Goal: Ask a question

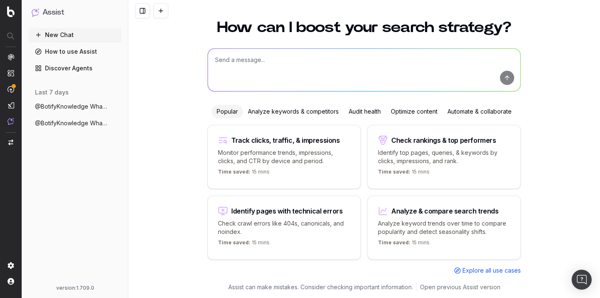
click at [72, 107] on span "@BotifyKnowledge What is Speedworkers ?" at bounding box center [71, 106] width 73 height 8
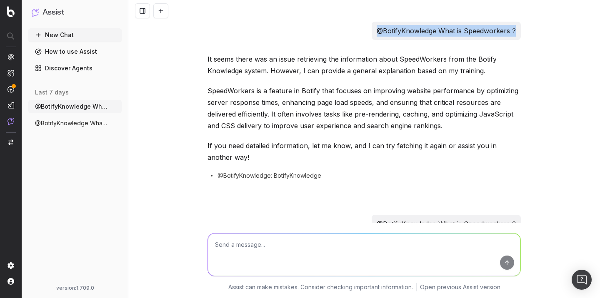
drag, startPoint x: 516, startPoint y: 29, endPoint x: 377, endPoint y: 33, distance: 138.7
click at [377, 33] on div "@BotifyKnowledge What is Speedworkers ?" at bounding box center [445, 31] width 149 height 18
copy p "@BotifyKnowledge What is Speedworkers ?"
click at [343, 255] on textarea at bounding box center [364, 255] width 312 height 42
paste textarea "@BotifyKnowledge What is Speedworkers ?"
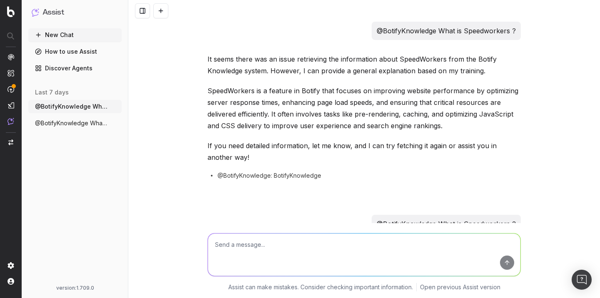
type textarea "@BotifyKnowledge What is Speedworkers ?"
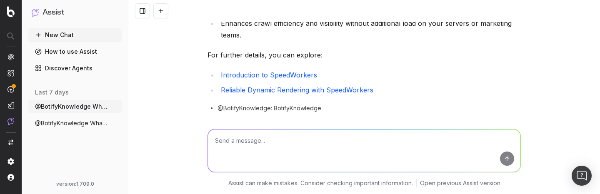
scroll to position [625, 0]
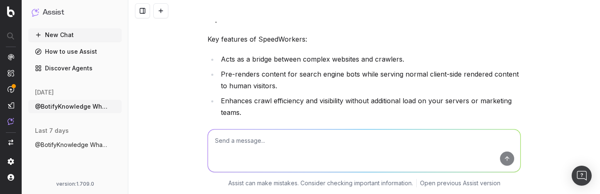
scroll to position [503, 0]
